Goal: Information Seeking & Learning: Learn about a topic

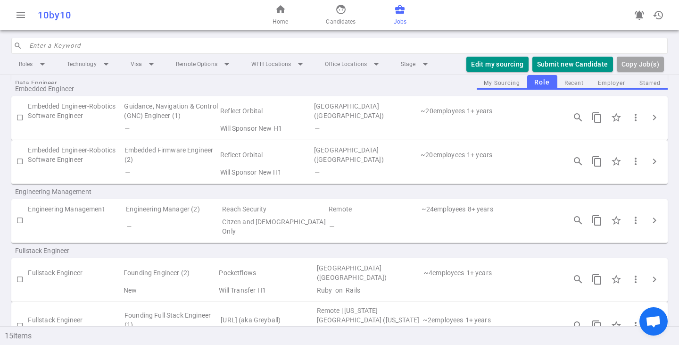
scroll to position [141, 0]
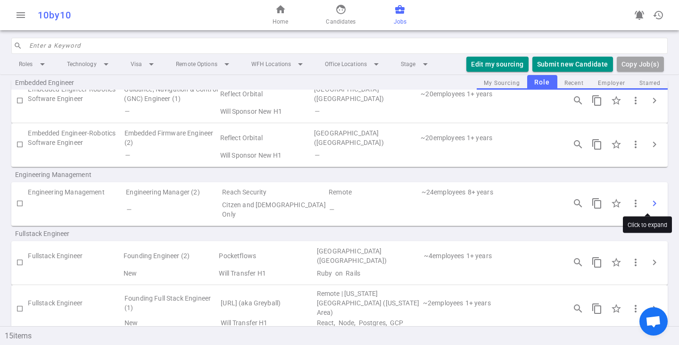
click at [653, 200] on button "chevron_right" at bounding box center [654, 203] width 19 height 19
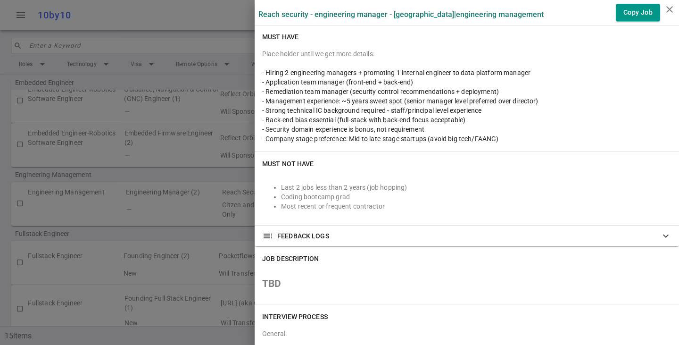
scroll to position [330, 0]
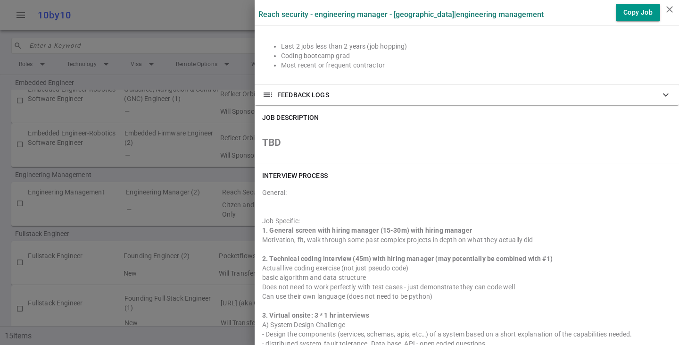
click at [96, 197] on div at bounding box center [339, 172] width 679 height 345
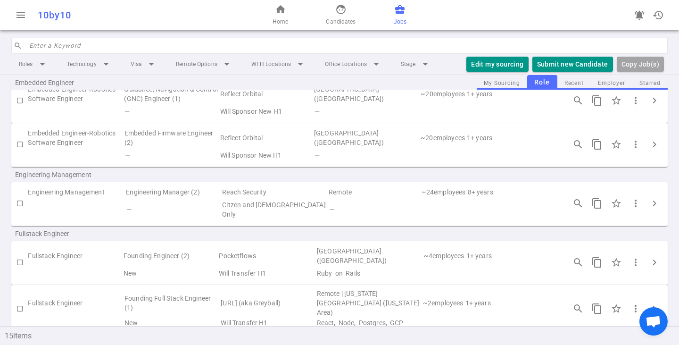
click at [45, 190] on td "Engineering Management" at bounding box center [76, 192] width 97 height 13
click at [649, 201] on span "chevron_right" at bounding box center [654, 202] width 11 height 11
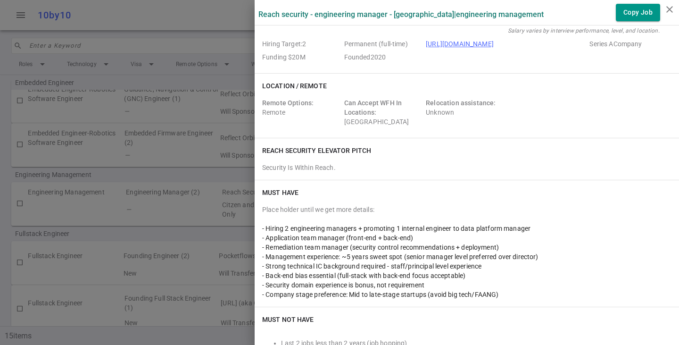
scroll to position [47, 0]
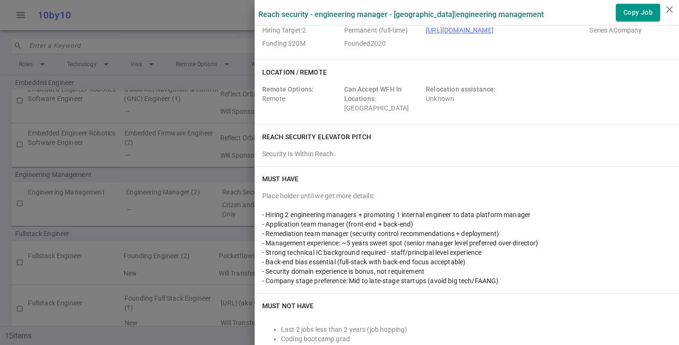
click at [449, 28] on link "[URL][DOMAIN_NAME]" at bounding box center [460, 30] width 68 height 8
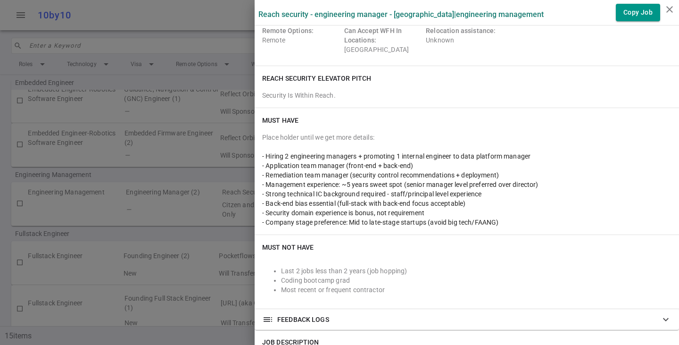
scroll to position [141, 0]
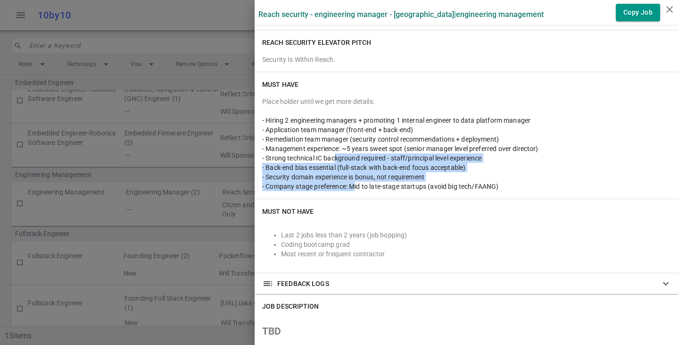
drag, startPoint x: 347, startPoint y: 188, endPoint x: 327, endPoint y: 154, distance: 39.5
click at [327, 154] on div "Place holder until we get more details: - Hiring 2 engineering managers + promo…" at bounding box center [466, 144] width 409 height 94
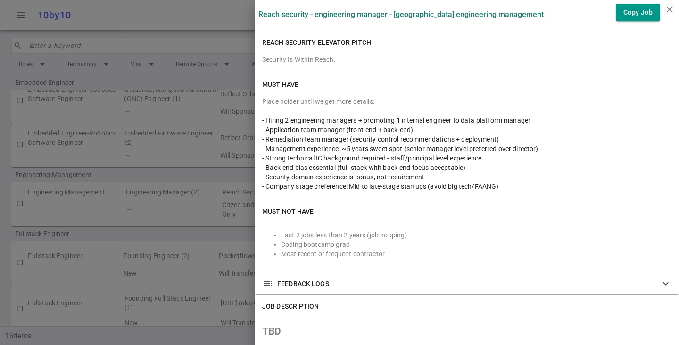
click at [339, 209] on div "Must NOT Have" at bounding box center [466, 210] width 409 height 9
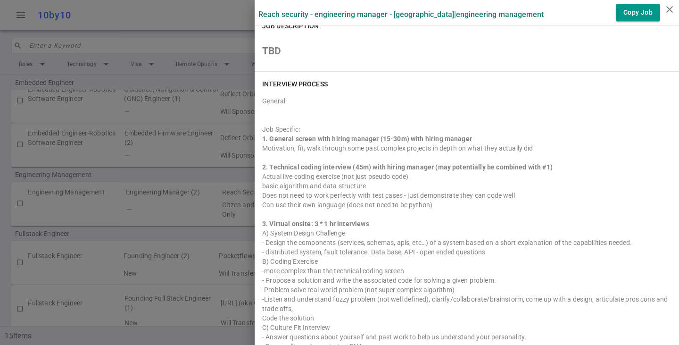
scroll to position [424, 0]
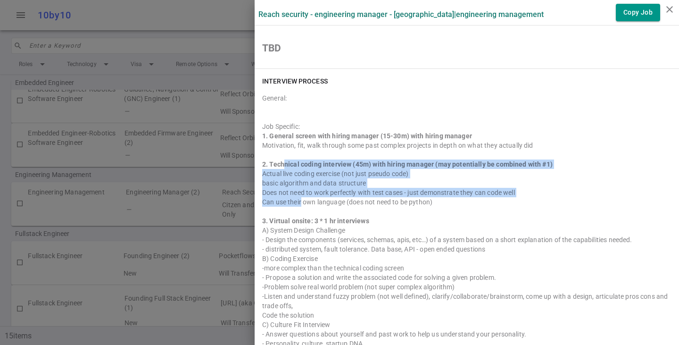
drag, startPoint x: 278, startPoint y: 160, endPoint x: 293, endPoint y: 198, distance: 40.4
click at [293, 198] on div "1. General screen with hiring manager (15-30m) with hiring manager Motivation, …" at bounding box center [466, 257] width 409 height 252
click at [293, 198] on div "Can use their own language (does not need to be python)" at bounding box center [466, 201] width 409 height 9
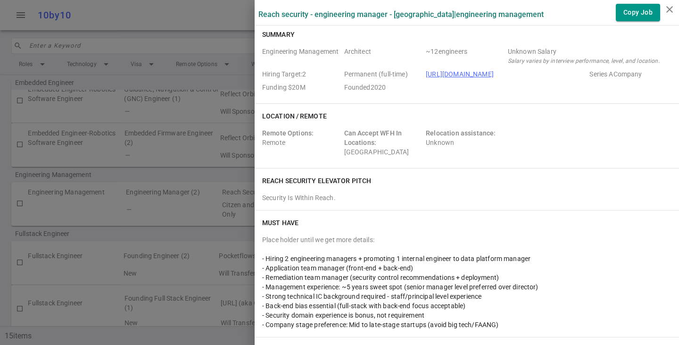
scroll to position [0, 0]
